Goal: Check status: Check status

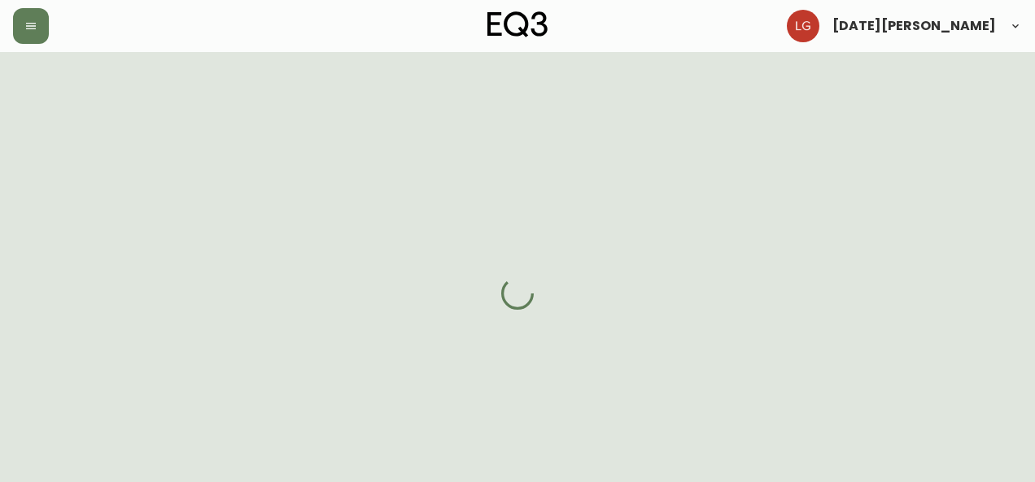
select select "BC"
select select "CA"
select select "CA_EN"
select select "Other"
select select "Real Estate Agent"
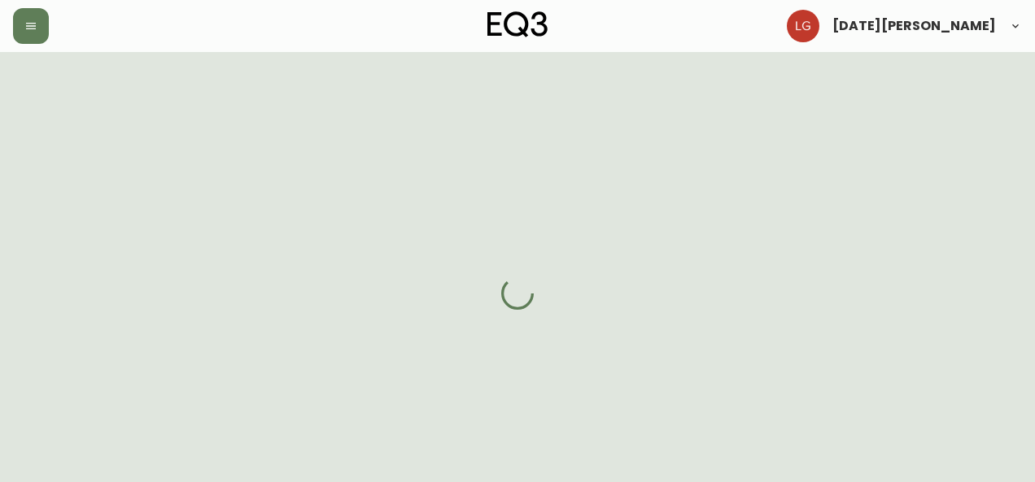
select select "cjw10z96p001r6gs00juufhhe"
select select "false"
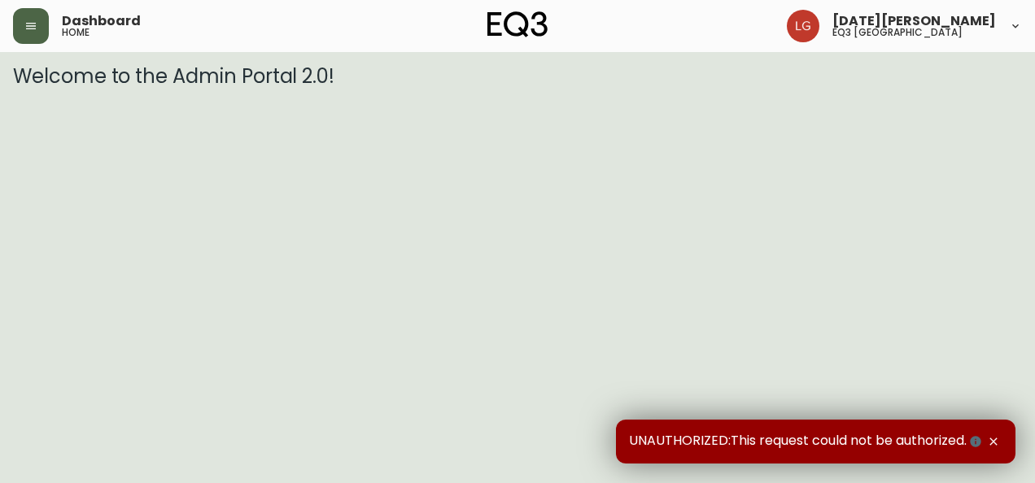
click at [39, 28] on button "button" at bounding box center [31, 26] width 36 height 36
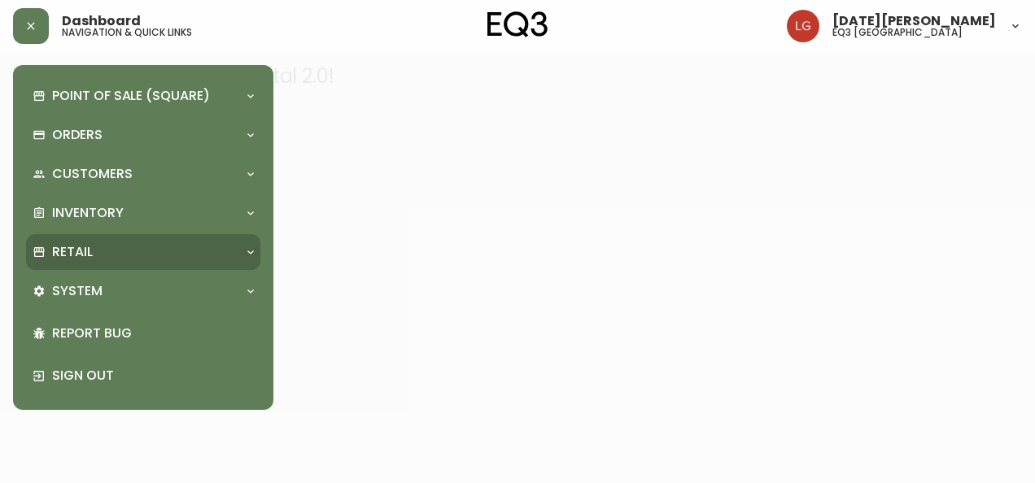
click at [76, 240] on div "Retail" at bounding box center [143, 252] width 234 height 36
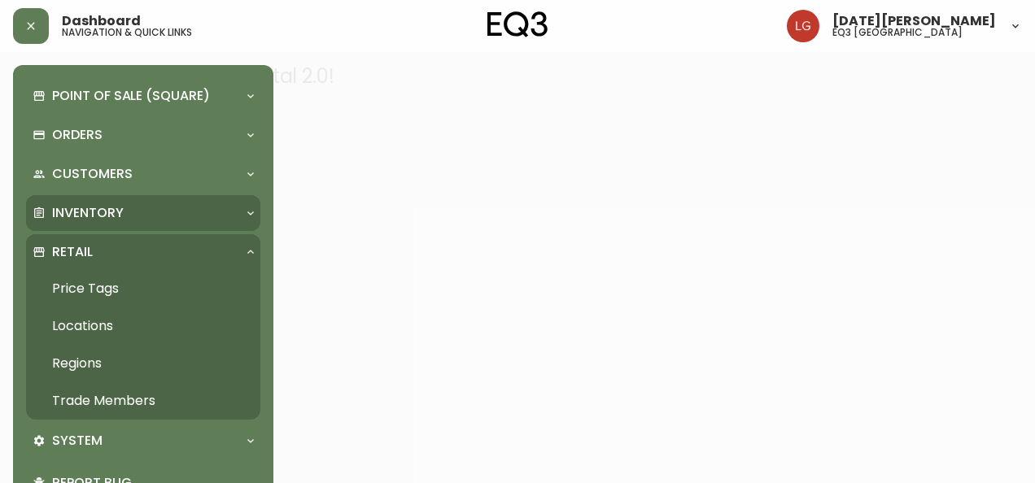
click at [117, 208] on p "Inventory" at bounding box center [88, 213] width 72 height 18
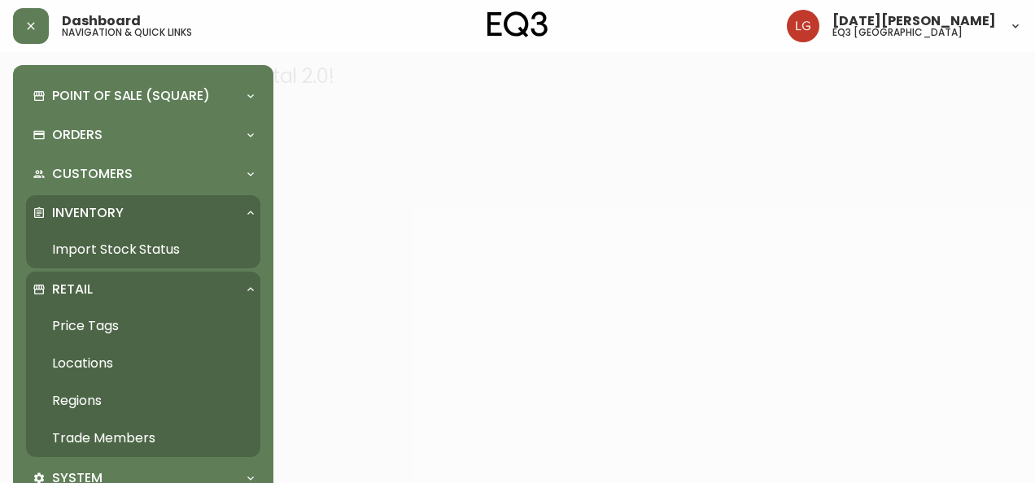
click at [120, 248] on link "Import Stock Status" at bounding box center [143, 249] width 234 height 37
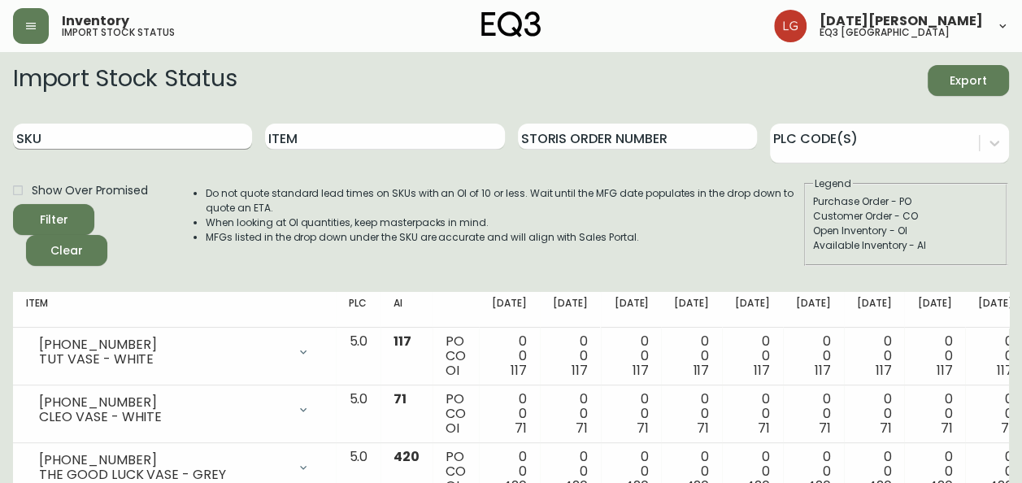
click at [136, 138] on input "SKU" at bounding box center [132, 137] width 239 height 26
paste input "[PHONE_NUMBER]"
type input "[PHONE_NUMBER]"
click at [13, 204] on button "Filter" at bounding box center [53, 219] width 81 height 31
